Goal: Check status: Check status

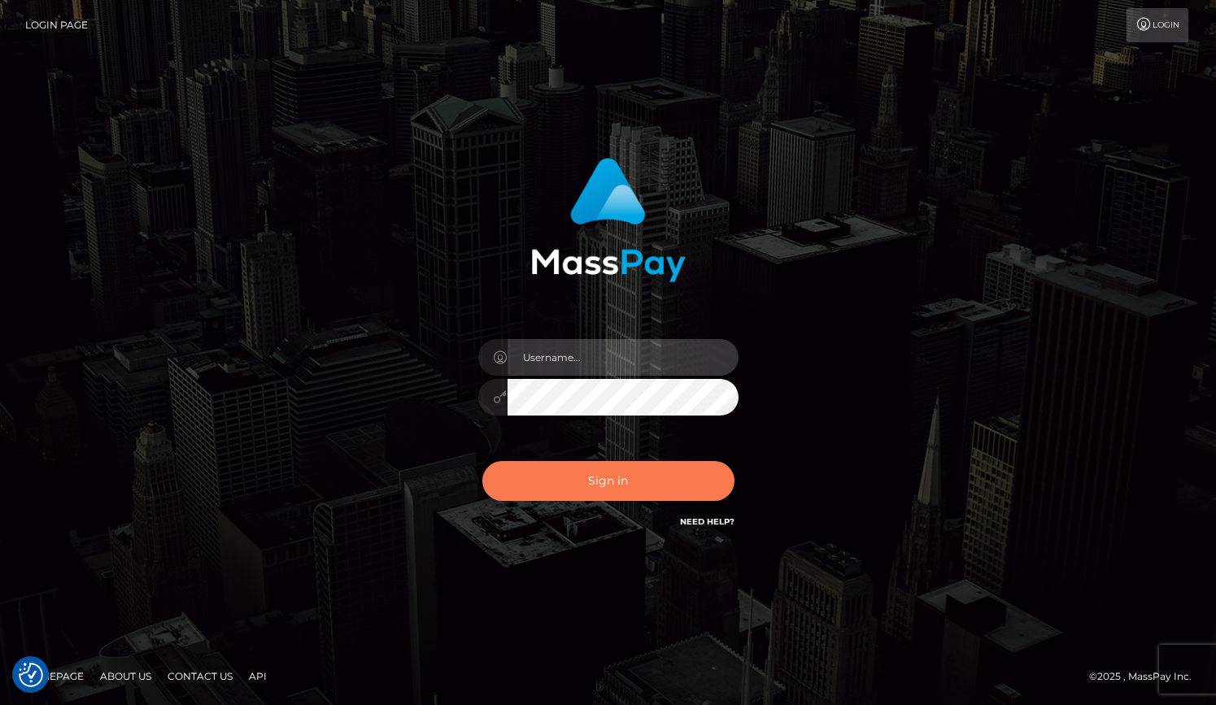
type input "grace.rush"
click at [576, 489] on button "Sign in" at bounding box center [609, 481] width 252 height 40
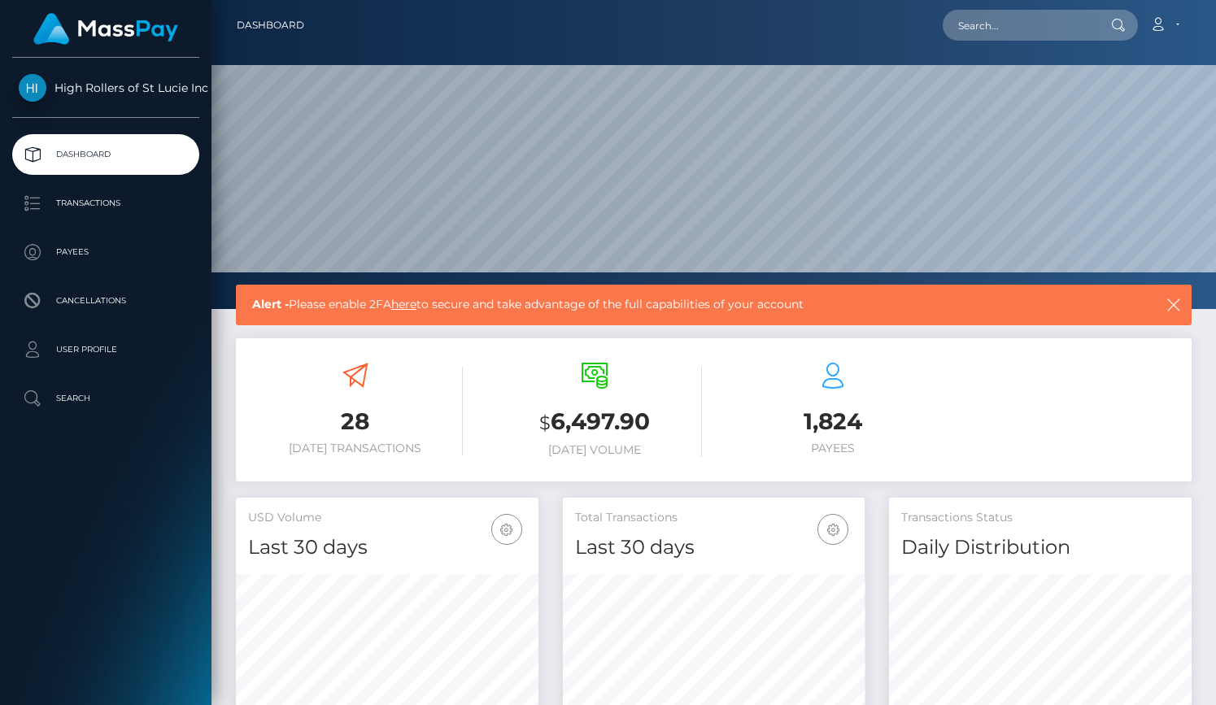
scroll to position [288, 303]
click at [151, 204] on p "Transactions" at bounding box center [106, 203] width 174 height 24
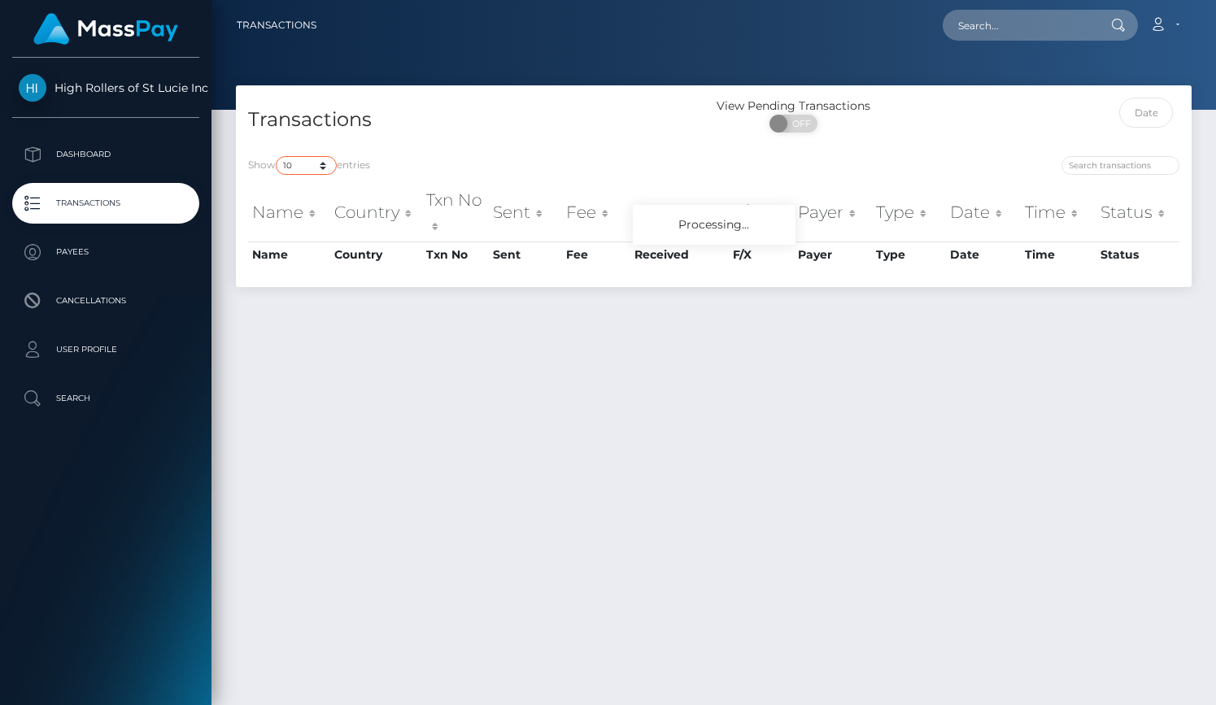
click at [299, 165] on select "10 25 50 100 250 500 1,000 3,500" at bounding box center [306, 165] width 61 height 19
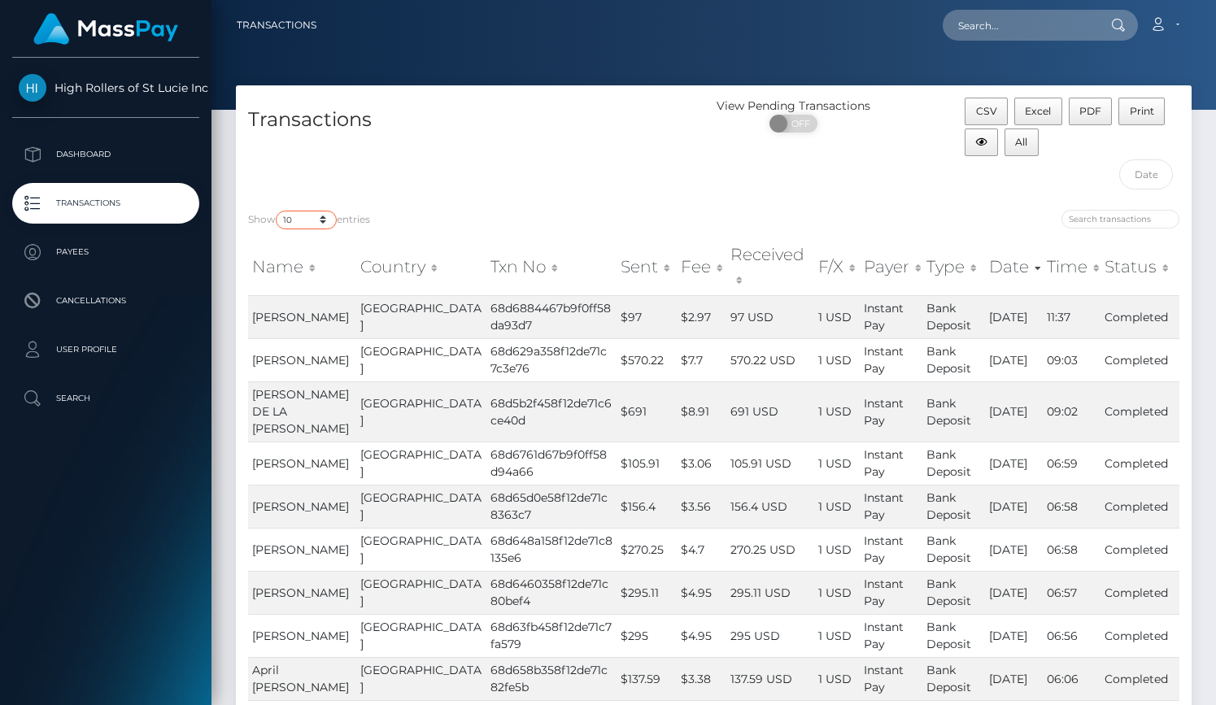
select select "3500"
click at [277, 211] on select "10 25 50 100 250 500 1,000 3,500" at bounding box center [306, 220] width 61 height 19
click at [469, 168] on div "Transactions" at bounding box center [475, 148] width 478 height 100
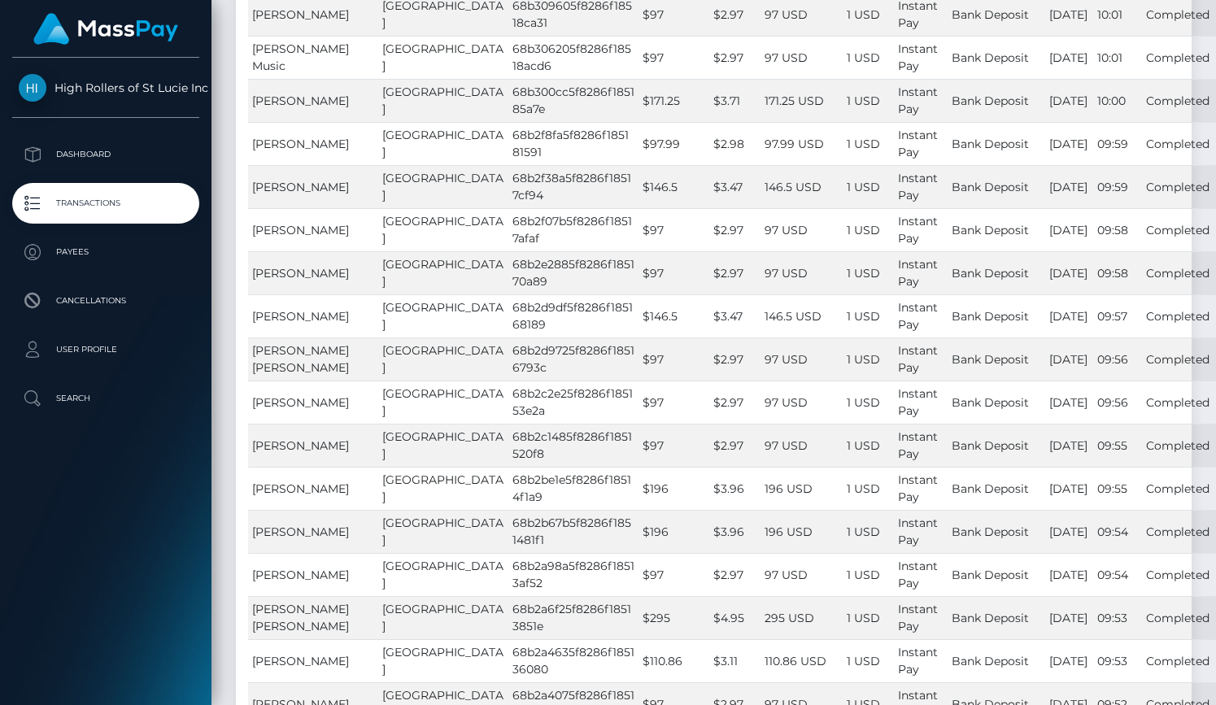
scroll to position [4457, 0]
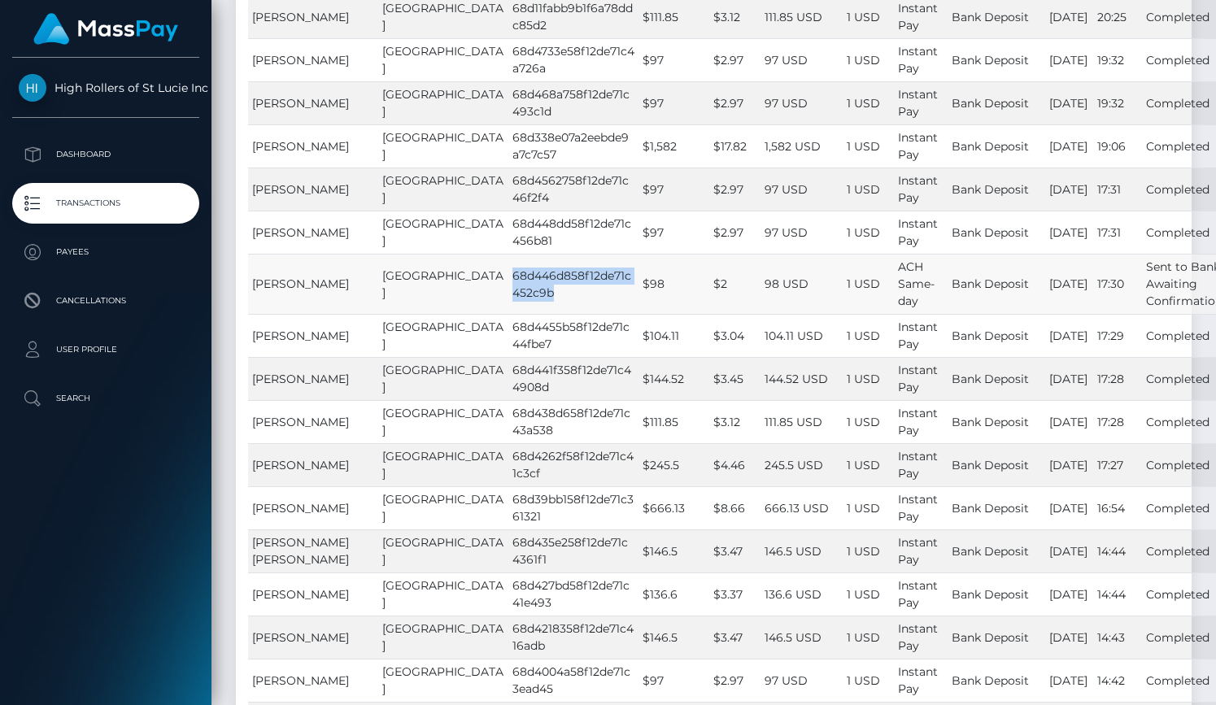
drag, startPoint x: 440, startPoint y: 339, endPoint x: 504, endPoint y: 376, distance: 73.3
click at [509, 314] on td "68d446d858f12de71c452c9b" at bounding box center [574, 284] width 130 height 60
copy td "68d446d858f12de71c452c9b"
